Goal: Information Seeking & Learning: Learn about a topic

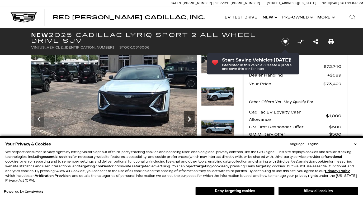
click at [189, 118] on icon "Next" at bounding box center [189, 118] width 3 height 5
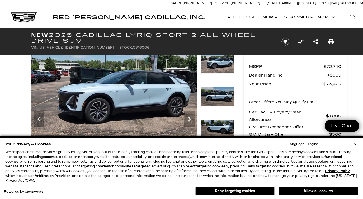
click at [241, 190] on button "Deny targeting cookies" at bounding box center [234, 191] width 79 height 8
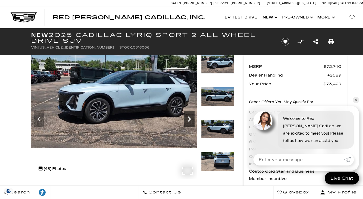
click at [190, 116] on icon "Next" at bounding box center [189, 119] width 11 height 11
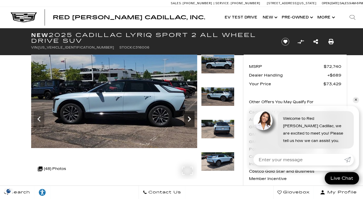
click at [190, 116] on icon "Next" at bounding box center [189, 119] width 11 height 11
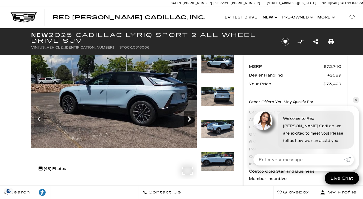
click at [190, 116] on icon "Next" at bounding box center [189, 119] width 11 height 11
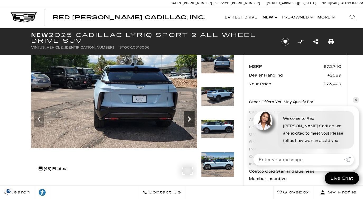
click at [190, 116] on icon "Next" at bounding box center [189, 119] width 11 height 11
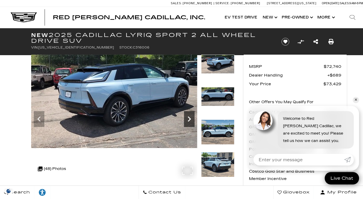
click at [190, 117] on icon "Next" at bounding box center [189, 119] width 11 height 11
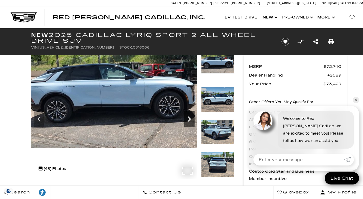
click at [190, 117] on icon "Next" at bounding box center [189, 119] width 11 height 11
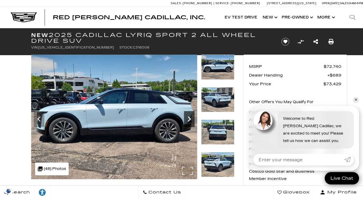
click at [190, 117] on icon "Next" at bounding box center [189, 119] width 11 height 11
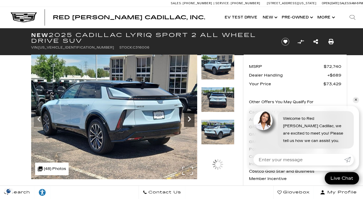
click at [190, 117] on icon "Next" at bounding box center [189, 119] width 11 height 11
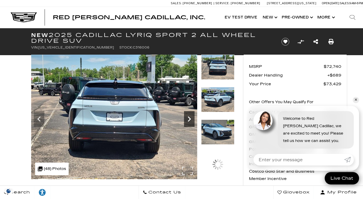
click at [190, 117] on icon "Next" at bounding box center [189, 119] width 11 height 11
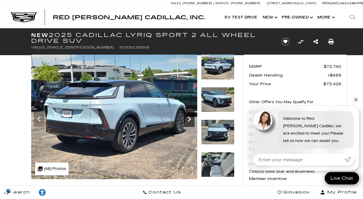
click at [190, 117] on icon "Next" at bounding box center [189, 119] width 11 height 11
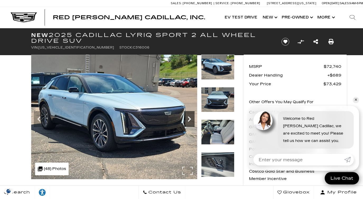
click at [190, 117] on icon "Next" at bounding box center [189, 119] width 11 height 11
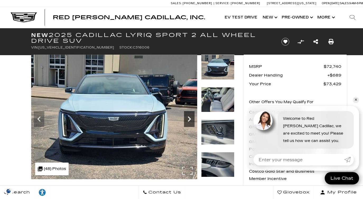
click at [190, 117] on icon "Next" at bounding box center [189, 119] width 11 height 11
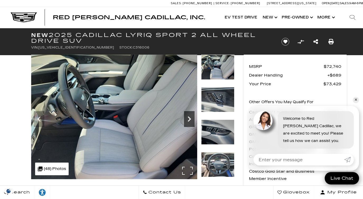
click at [190, 117] on icon "Next" at bounding box center [189, 119] width 11 height 11
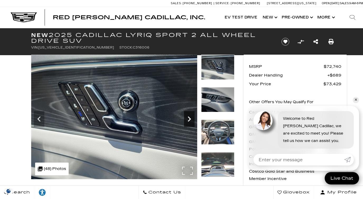
click at [190, 117] on icon "Next" at bounding box center [189, 119] width 11 height 11
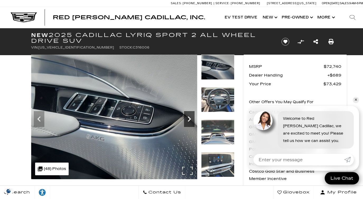
click at [190, 117] on icon "Next" at bounding box center [189, 119] width 11 height 11
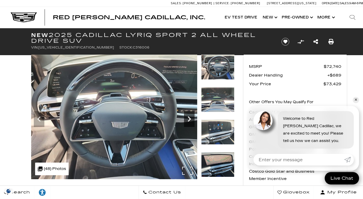
click at [190, 117] on icon "Next" at bounding box center [189, 119] width 11 height 11
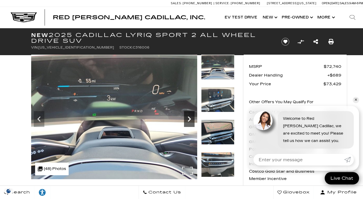
click at [190, 117] on icon "Next" at bounding box center [189, 119] width 11 height 11
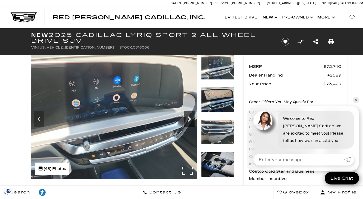
click at [190, 117] on icon "Next" at bounding box center [189, 119] width 11 height 11
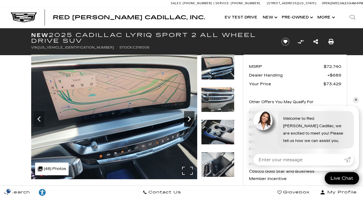
click at [190, 117] on icon "Next" at bounding box center [189, 119] width 11 height 11
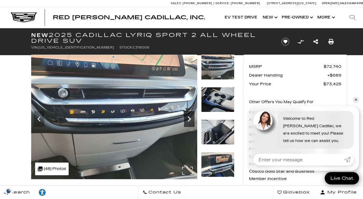
click at [190, 117] on icon "Next" at bounding box center [189, 119] width 11 height 11
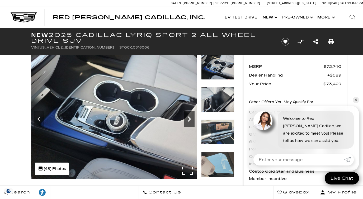
click at [190, 117] on icon "Next" at bounding box center [189, 119] width 11 height 11
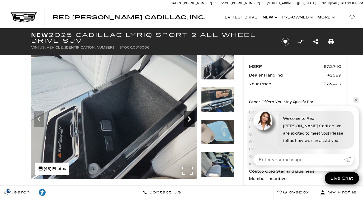
click at [190, 117] on icon "Next" at bounding box center [189, 119] width 11 height 11
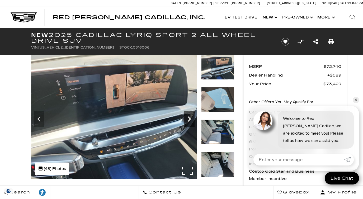
click at [190, 117] on icon "Next" at bounding box center [189, 119] width 11 height 11
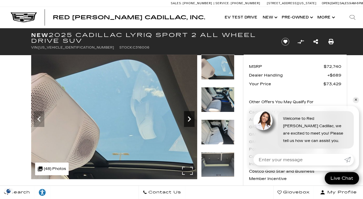
click at [190, 120] on icon "Next" at bounding box center [189, 119] width 11 height 11
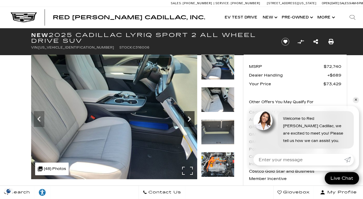
click at [190, 120] on icon "Next" at bounding box center [189, 119] width 11 height 11
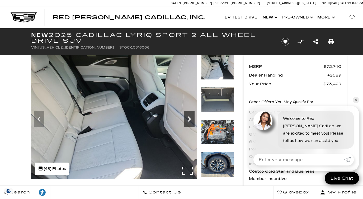
click at [190, 120] on icon "Next" at bounding box center [189, 119] width 11 height 11
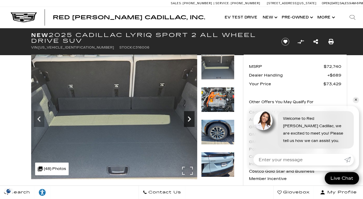
click at [190, 120] on icon "Next" at bounding box center [189, 119] width 11 height 11
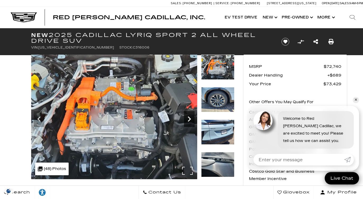
click at [190, 120] on icon "Next" at bounding box center [189, 119] width 11 height 11
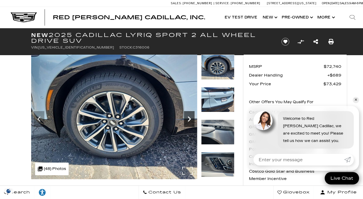
click at [190, 120] on icon "Next" at bounding box center [189, 119] width 11 height 11
